Goal: Check status

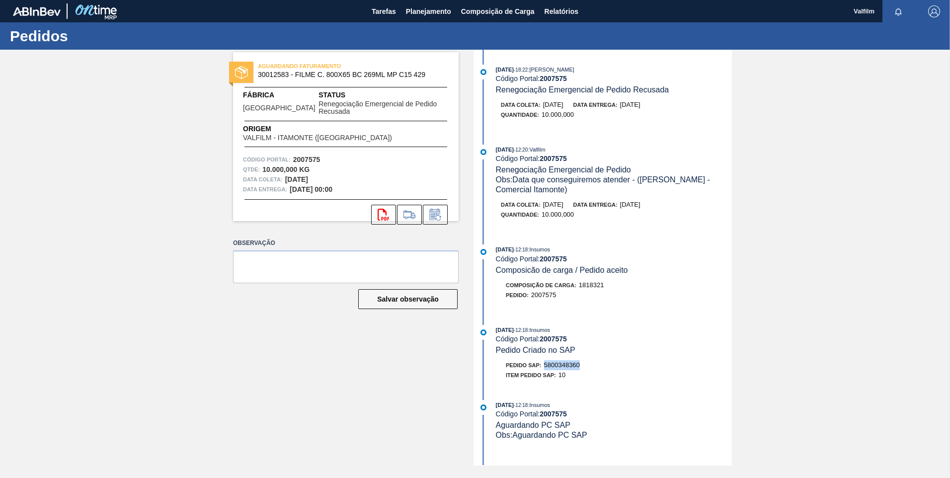
drag, startPoint x: 582, startPoint y: 363, endPoint x: 547, endPoint y: 366, distance: 34.9
click at [547, 366] on div "Pedido SAP: 5800348360" at bounding box center [614, 365] width 236 height 10
drag, startPoint x: 547, startPoint y: 366, endPoint x: 552, endPoint y: 364, distance: 5.3
copy span "5800348360"
